Goal: Find specific page/section: Find specific page/section

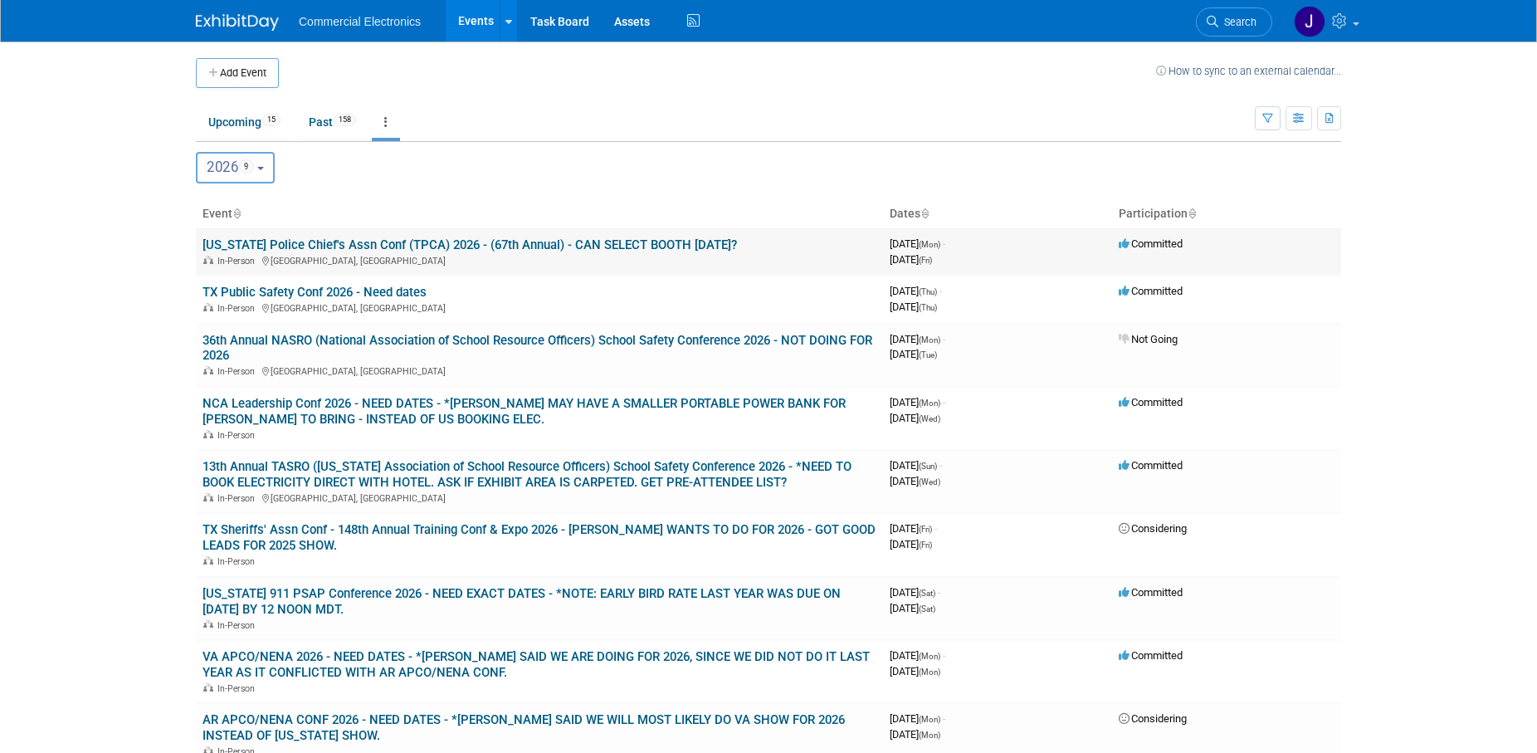
click at [420, 247] on link "[US_STATE] Police Chief's Assn Conf (TPCA) 2026 - (67th Annual) - CAN SELECT BO…" at bounding box center [470, 244] width 535 height 15
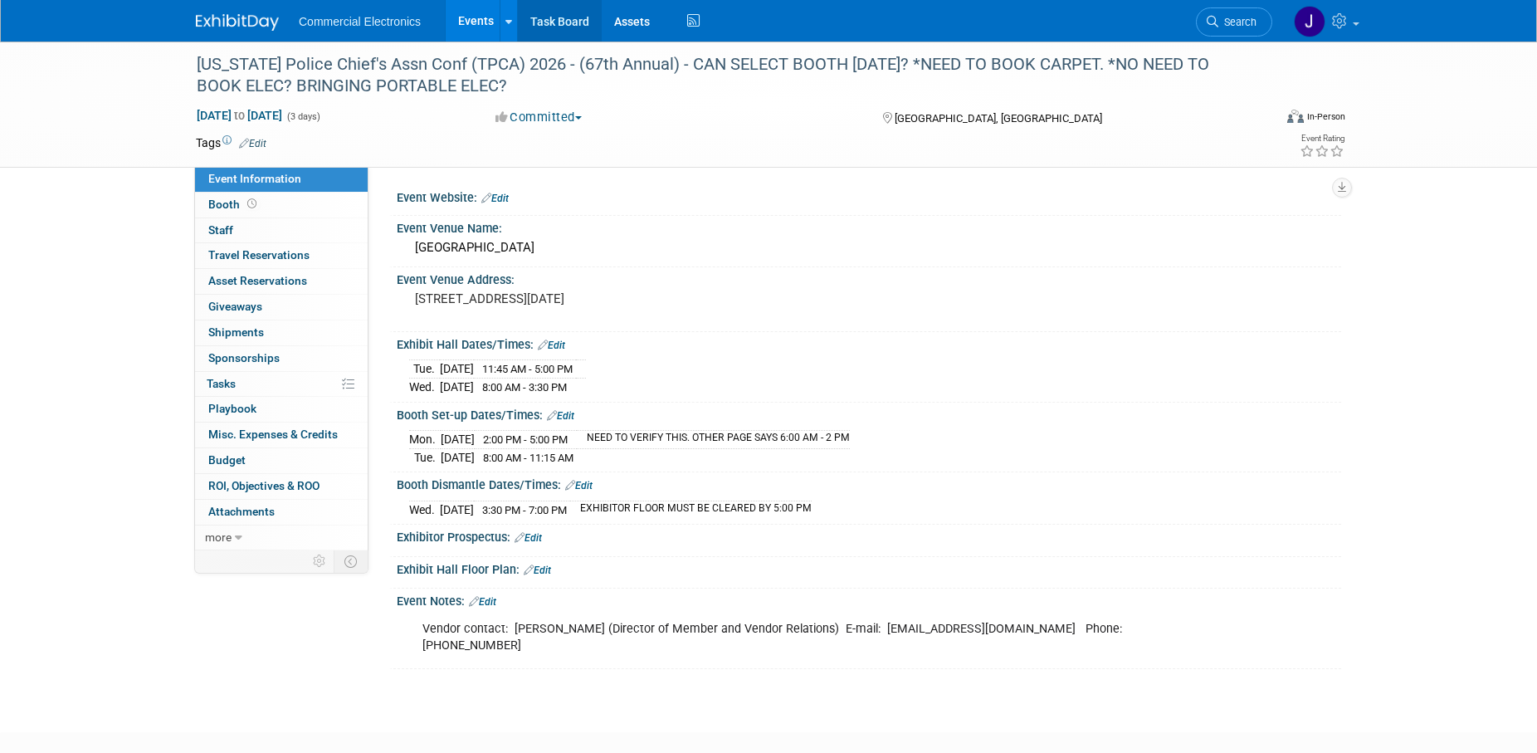
click at [549, 21] on link "Task Board" at bounding box center [560, 20] width 84 height 41
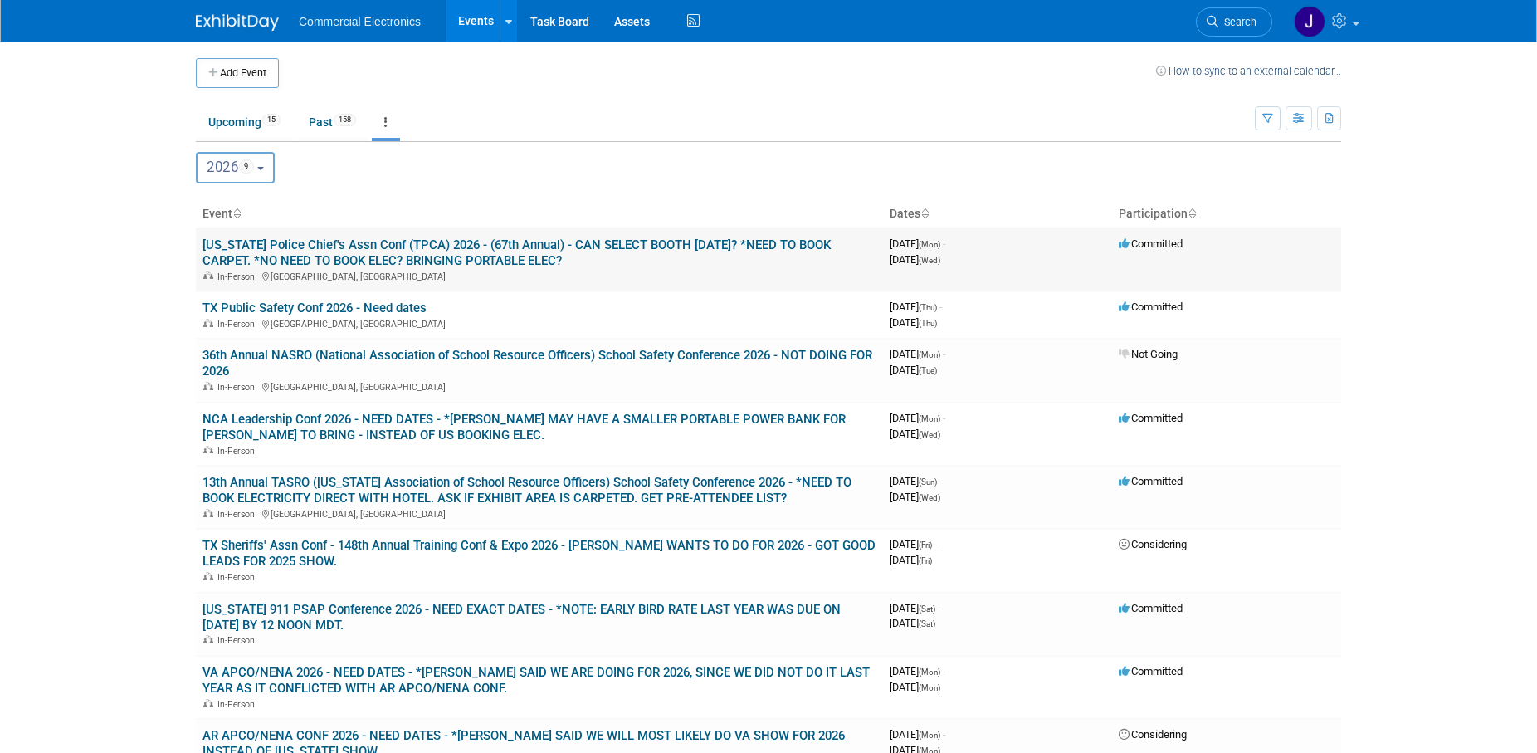
click at [416, 243] on link "Texas Police Chief's Assn Conf (TPCA) 2026 - (67th Annual) - CAN SELECT BOOTH O…" at bounding box center [517, 252] width 628 height 31
click at [273, 174] on button "2026 9" at bounding box center [235, 168] width 79 height 32
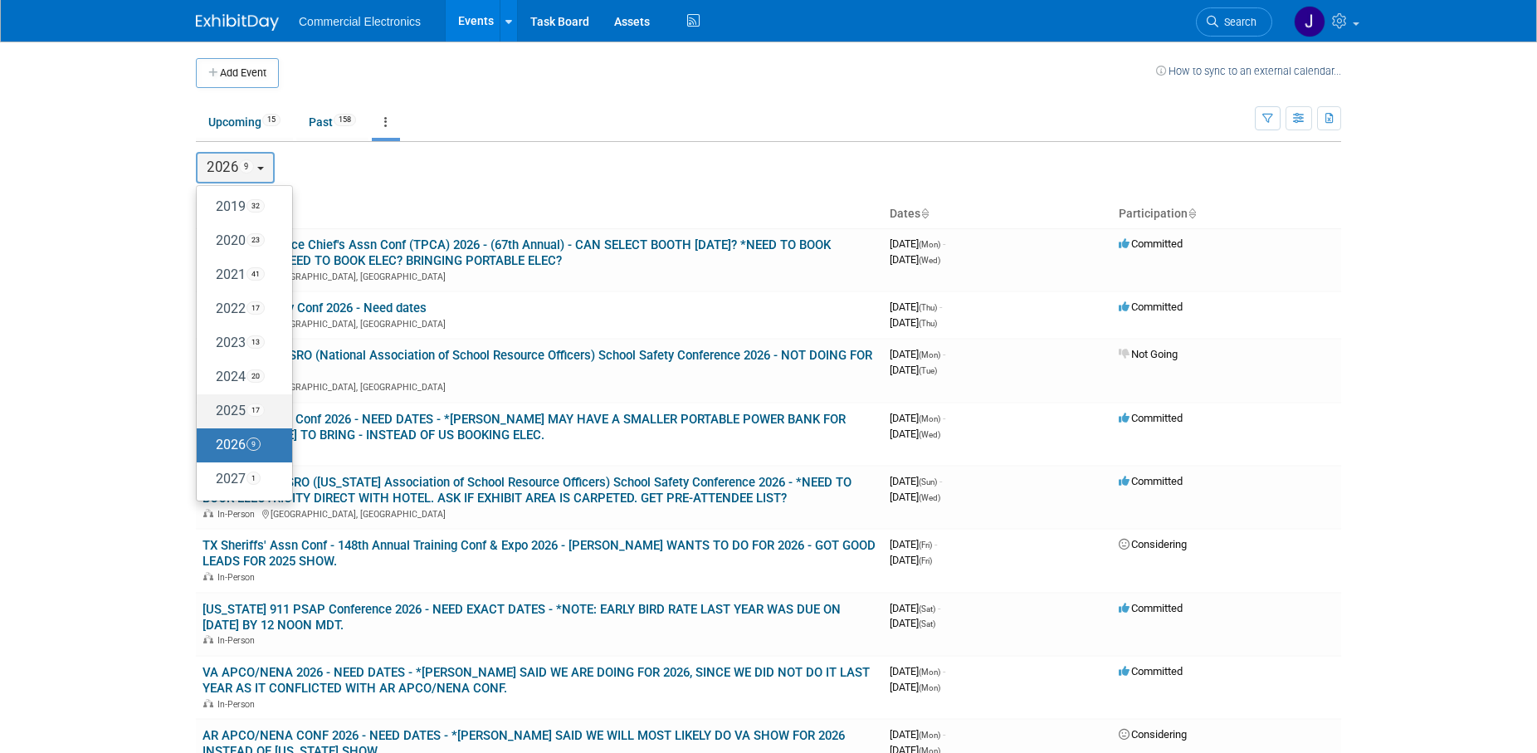
click at [231, 413] on label "2025 17" at bounding box center [240, 411] width 71 height 27
click at [210, 413] on input "2025 17" at bounding box center [204, 410] width 11 height 11
select select "2025"
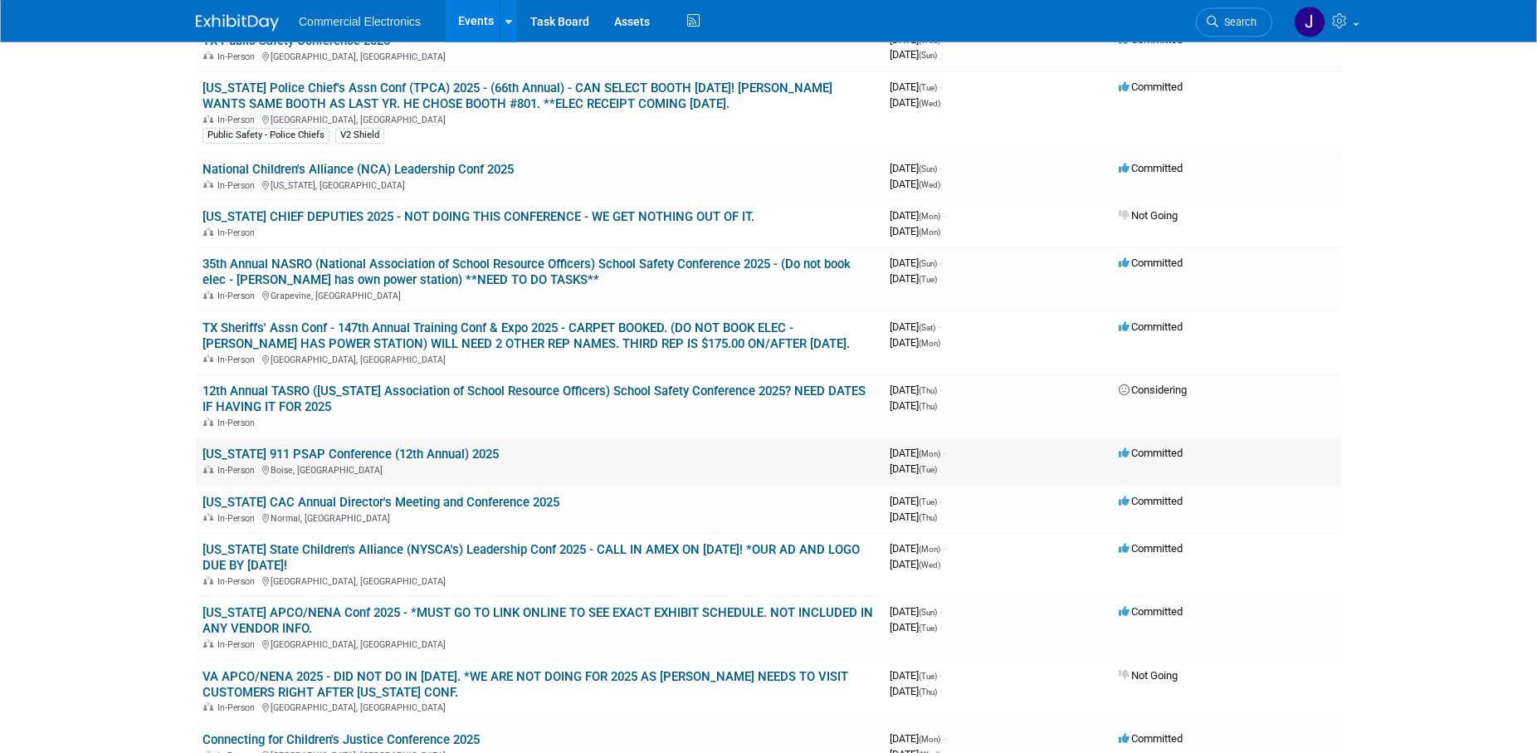
scroll to position [508, 0]
